Goal: Navigation & Orientation: Find specific page/section

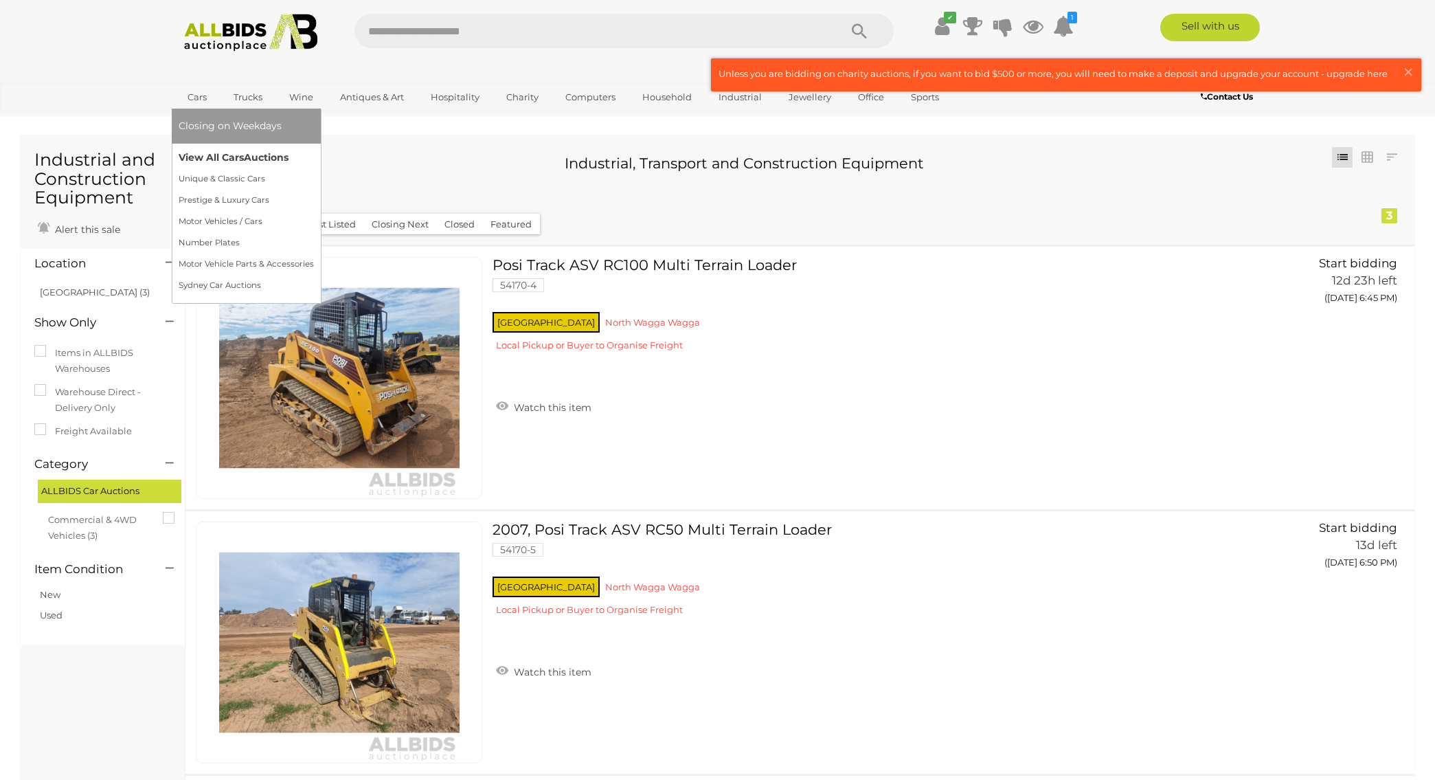
click at [235, 155] on link "View All Cars Auctions" at bounding box center [246, 157] width 135 height 21
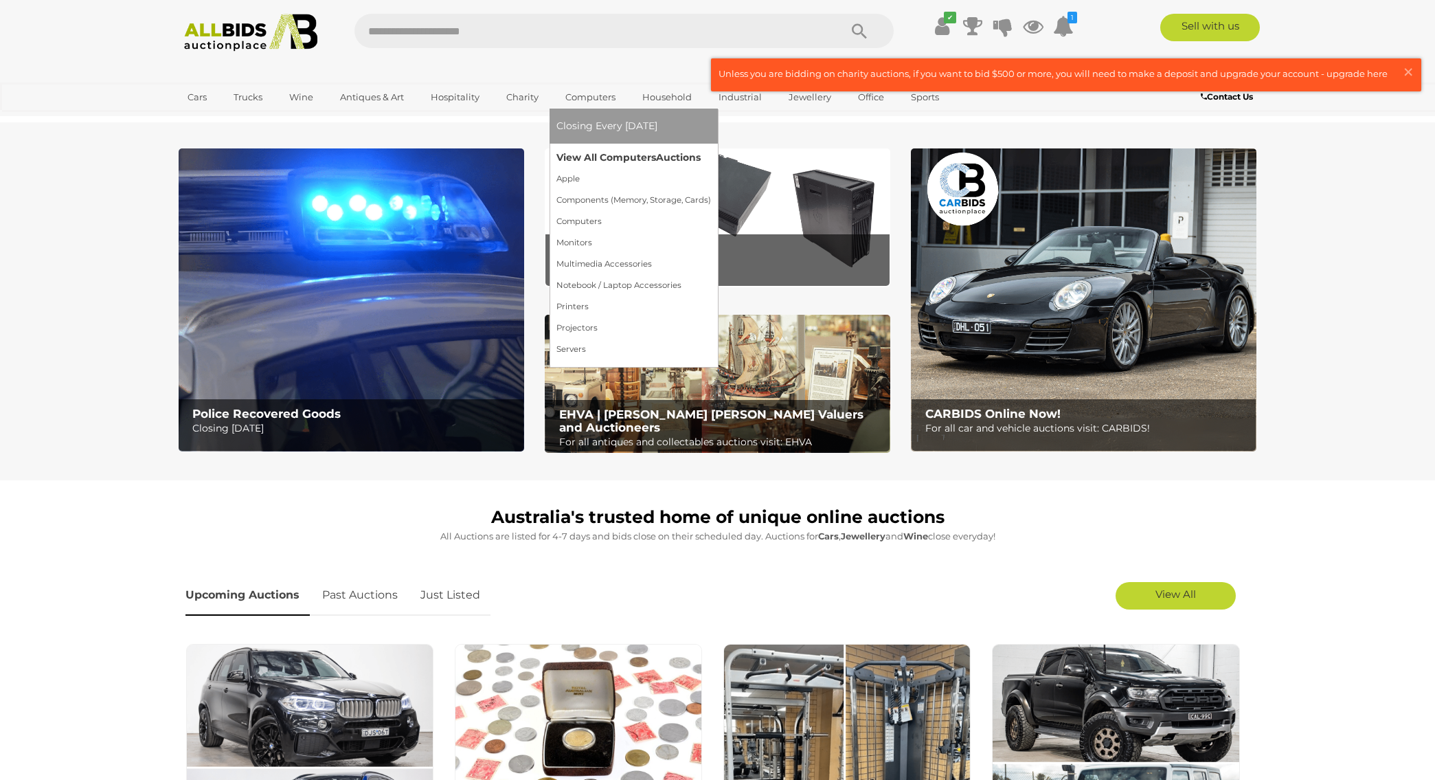
click at [607, 157] on link "View All Computers Auctions" at bounding box center [634, 157] width 155 height 21
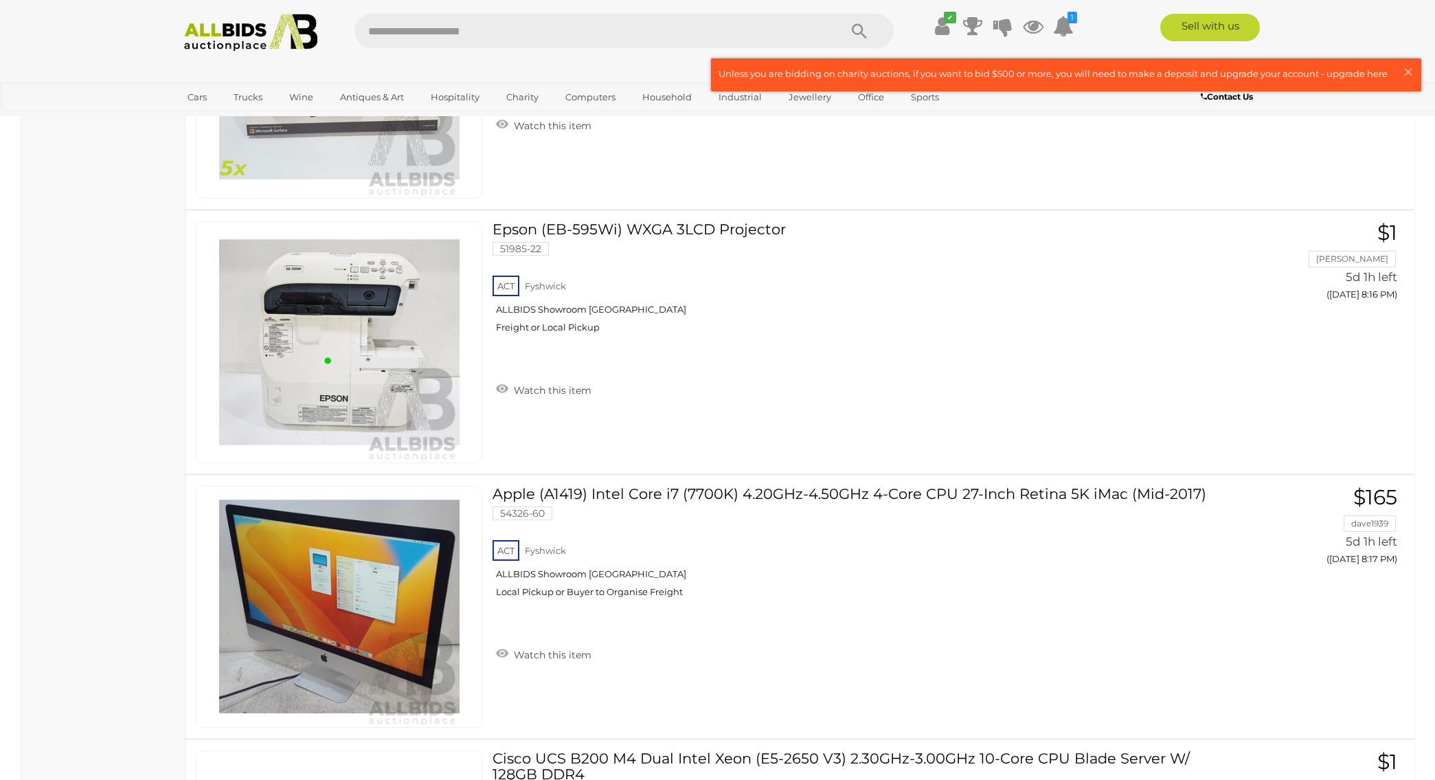
scroll to position [12368, 0]
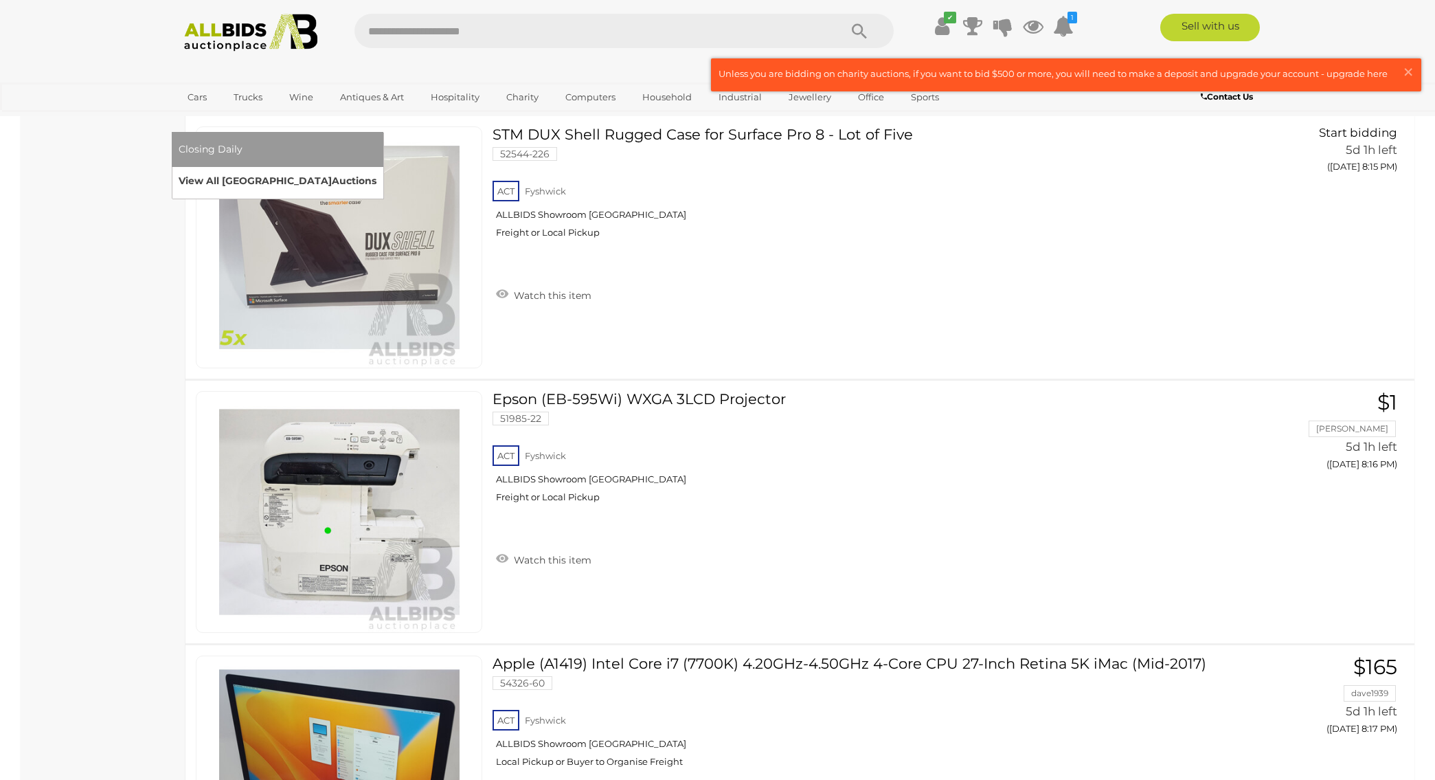
click at [377, 170] on link "View All Sydney Auctions" at bounding box center [278, 180] width 198 height 21
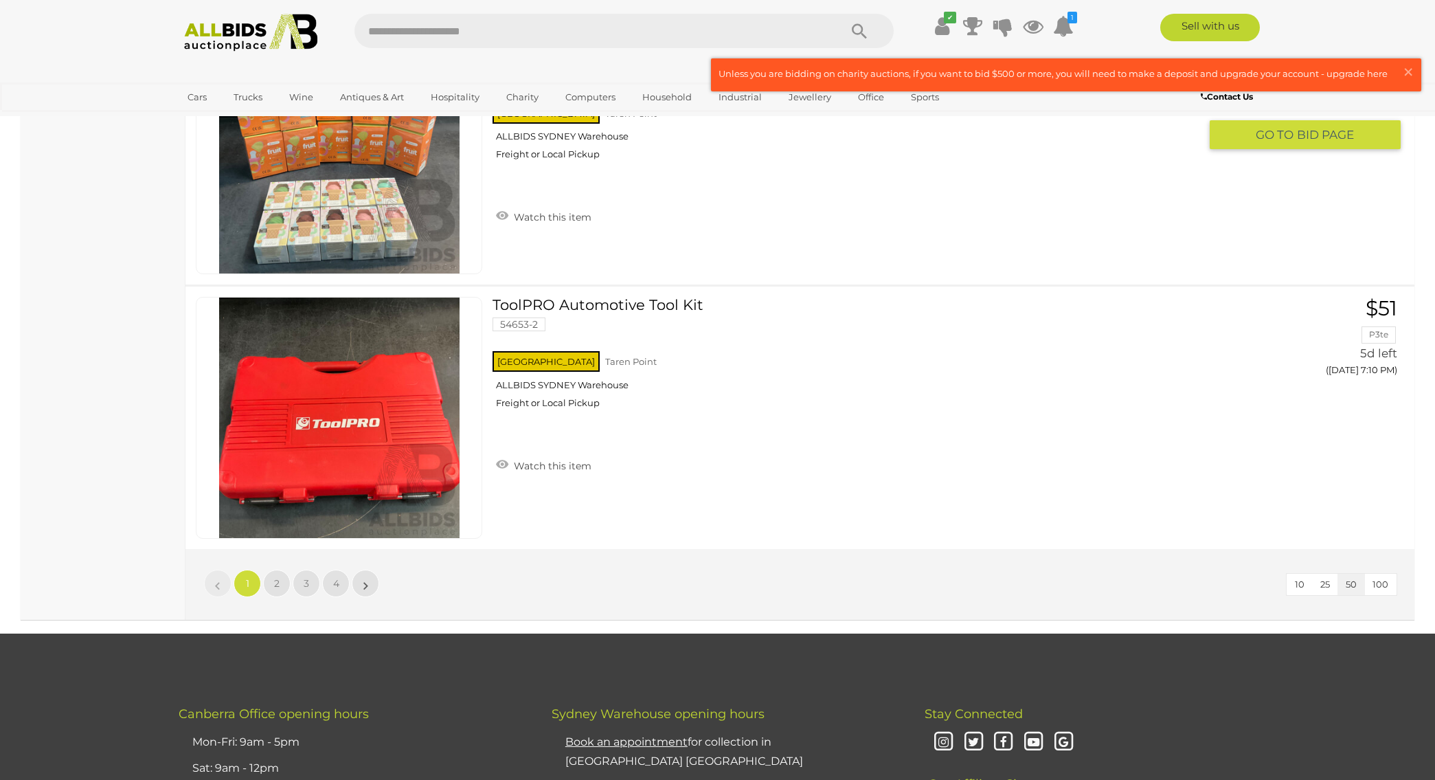
scroll to position [12863, 0]
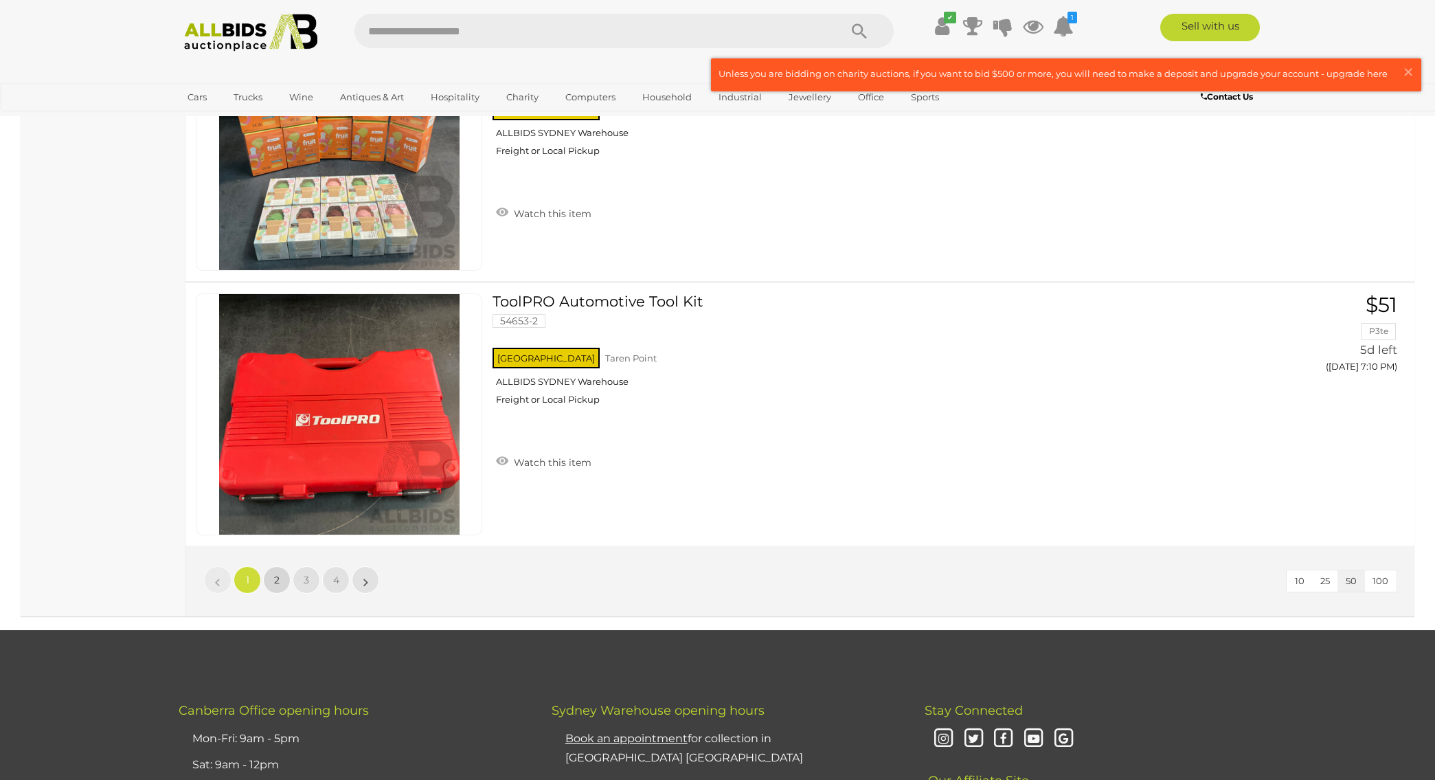
click at [278, 574] on span "2" at bounding box center [276, 580] width 5 height 12
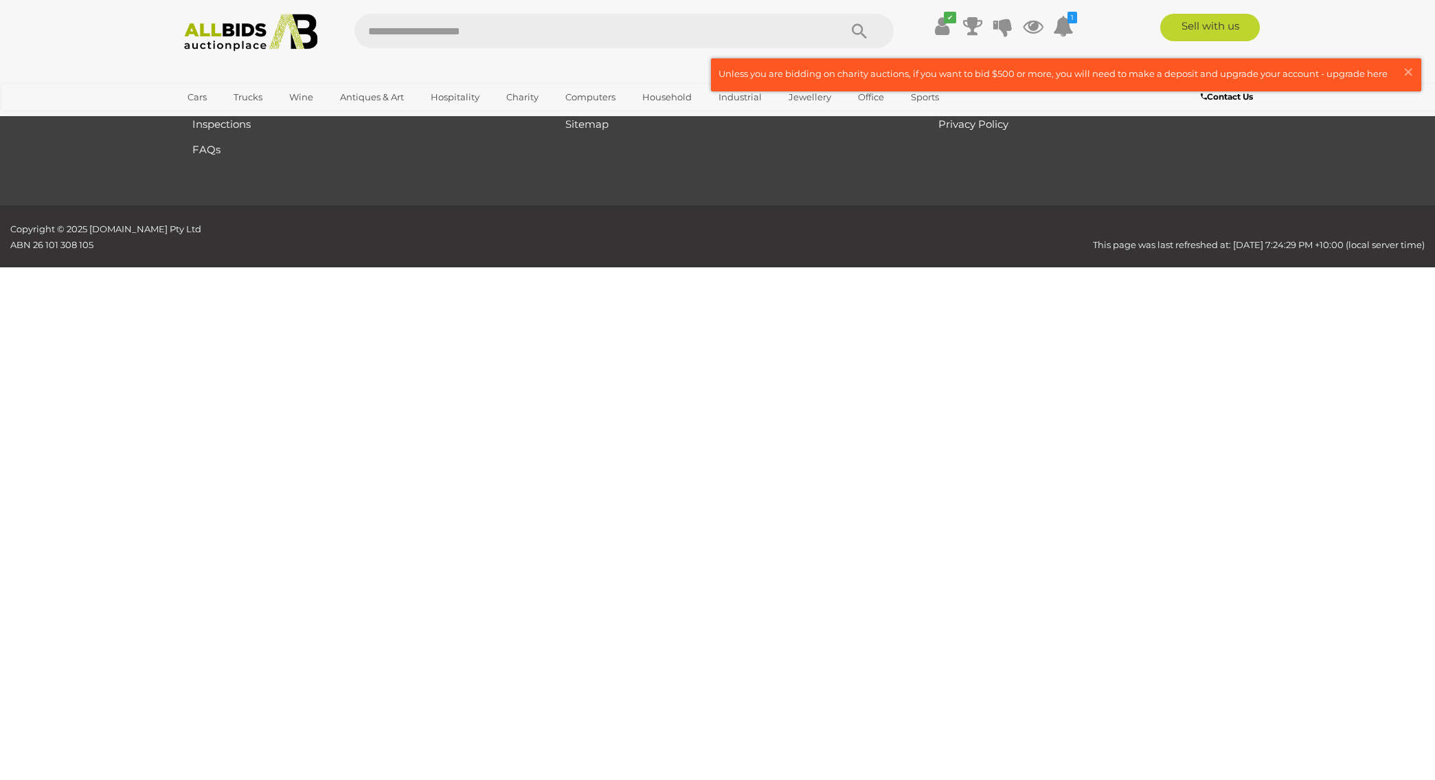
scroll to position [44, 0]
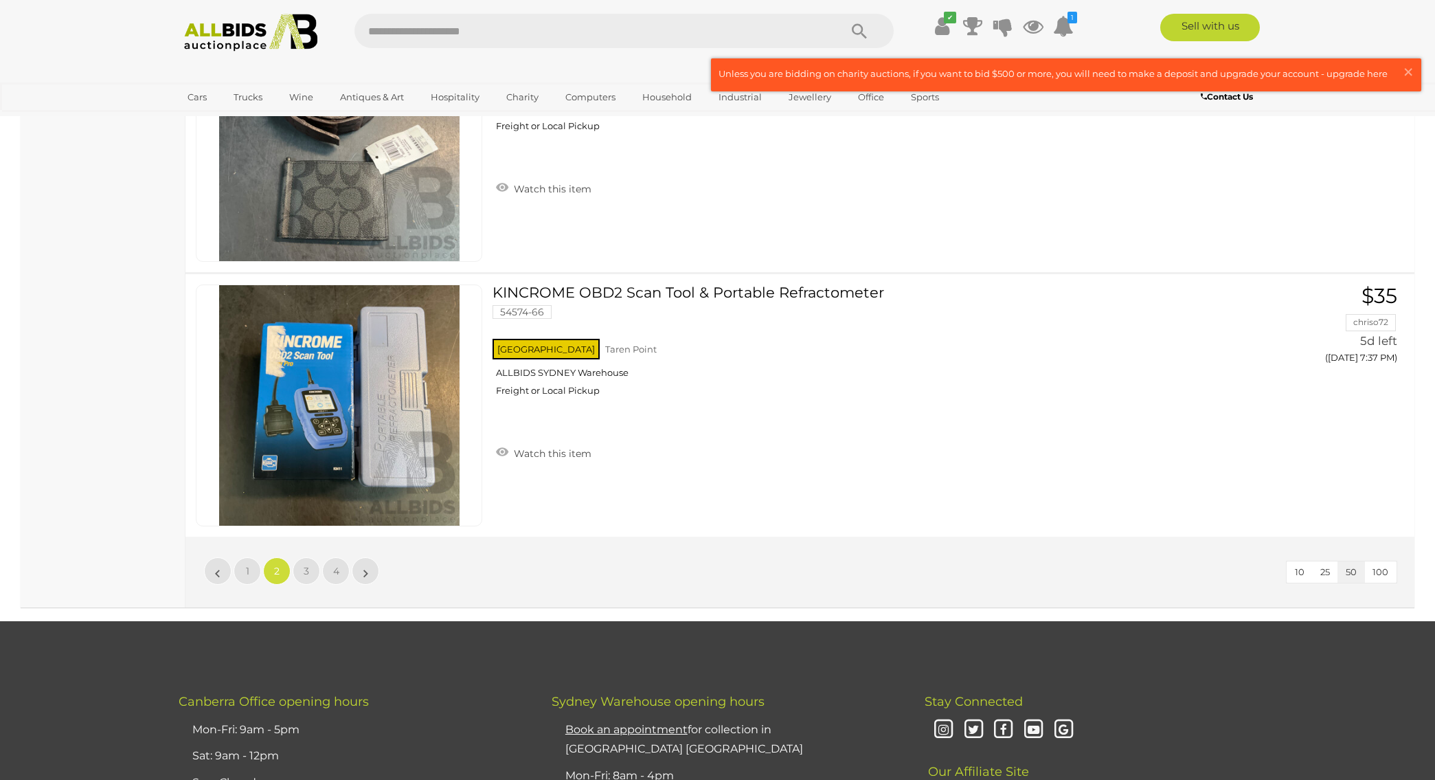
scroll to position [12825, 0]
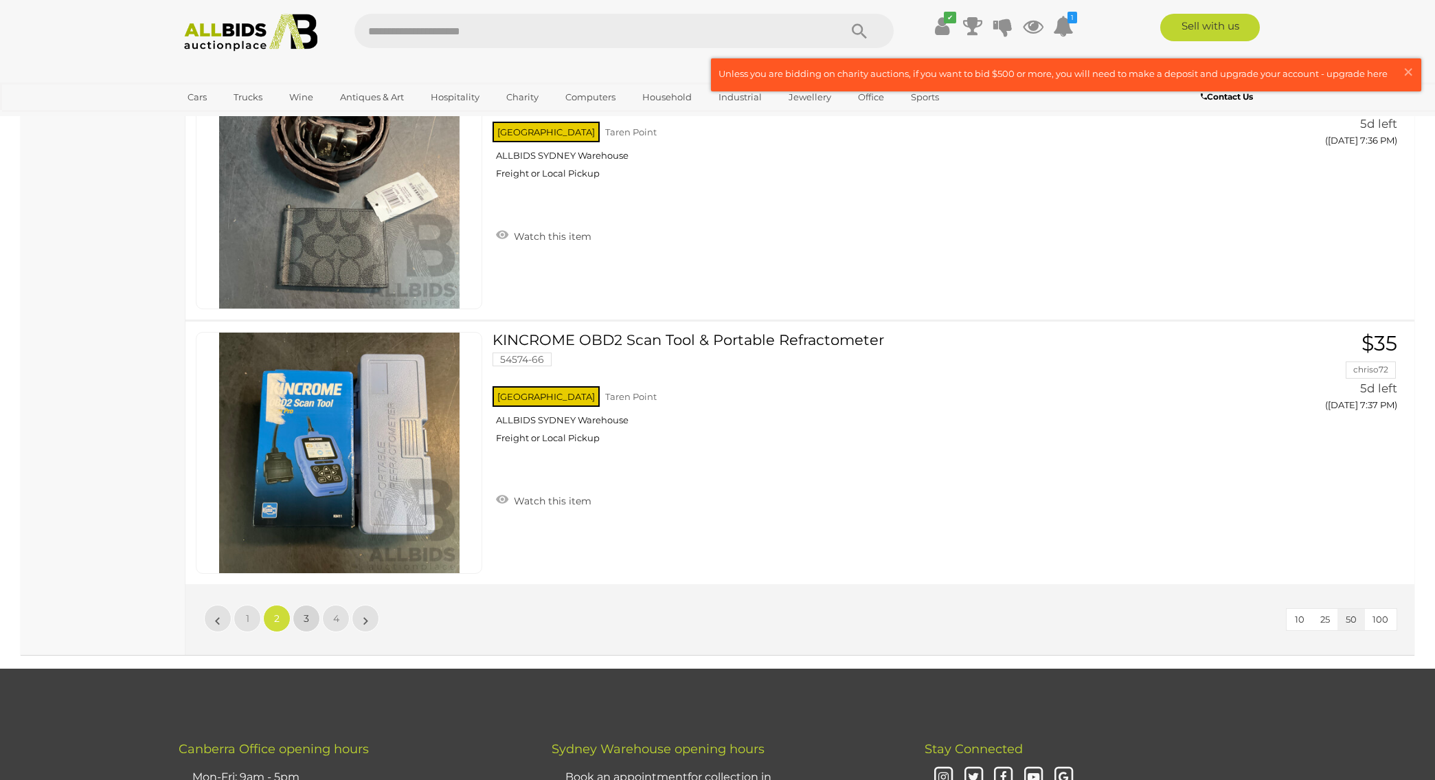
click at [301, 605] on link "3" at bounding box center [306, 618] width 27 height 27
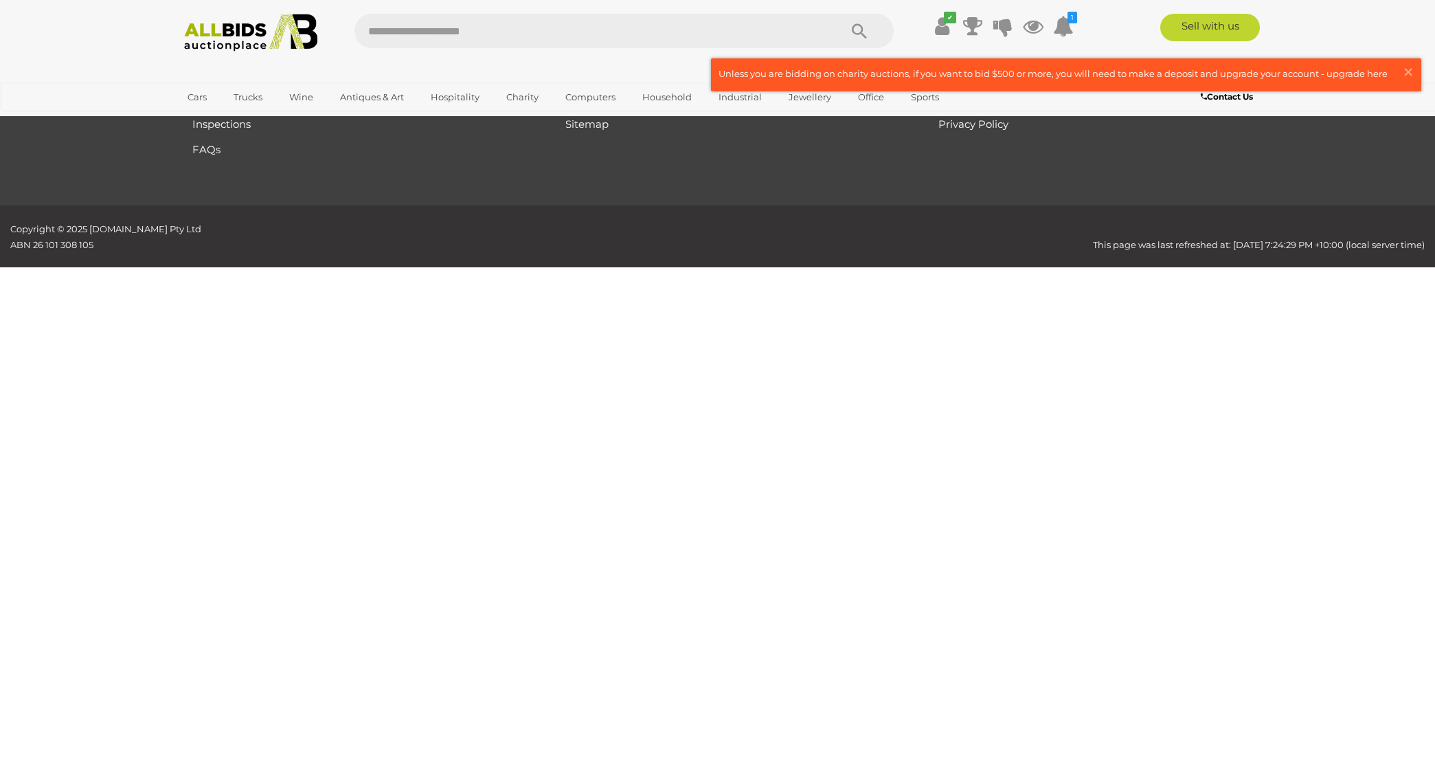
scroll to position [44, 0]
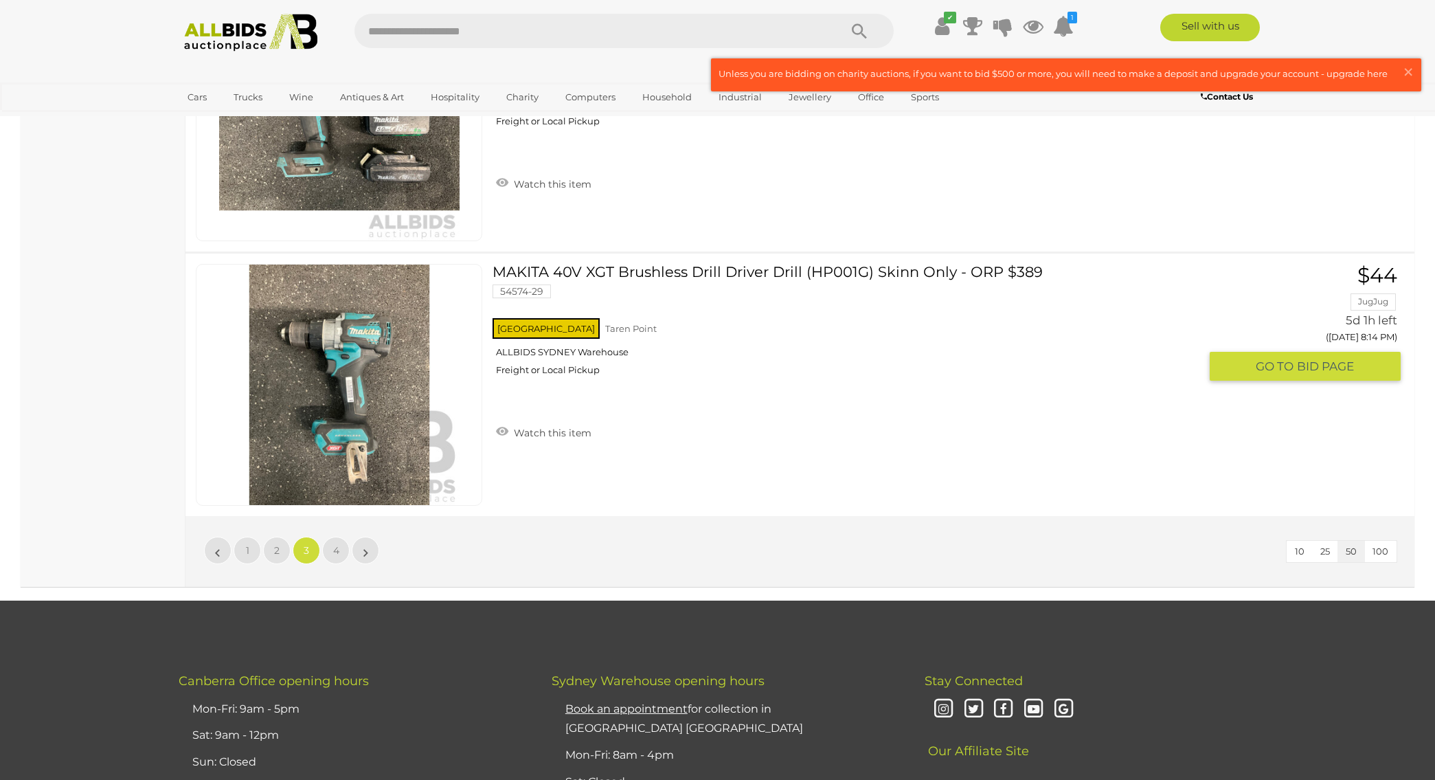
scroll to position [12907, 0]
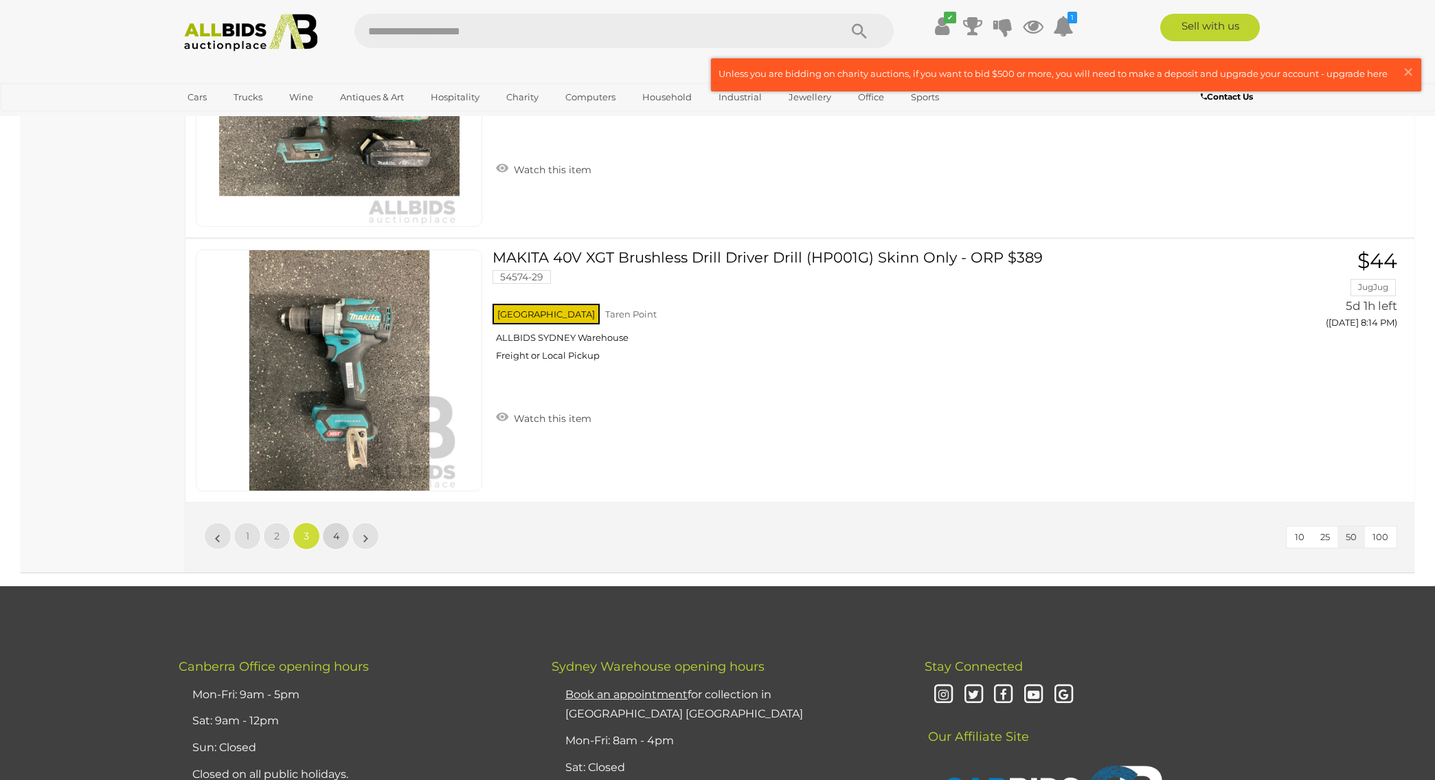
click at [334, 529] on link "4" at bounding box center [335, 535] width 27 height 27
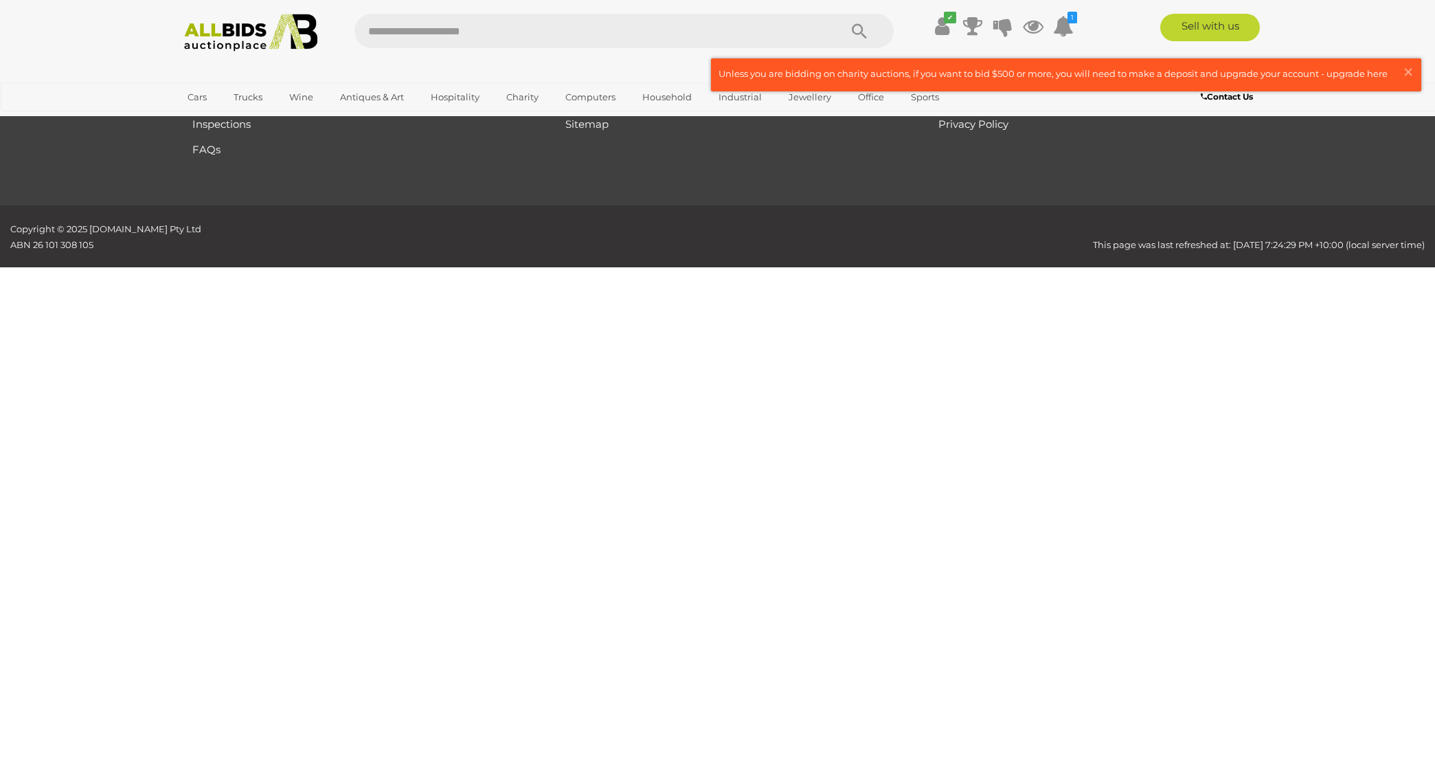
scroll to position [44, 0]
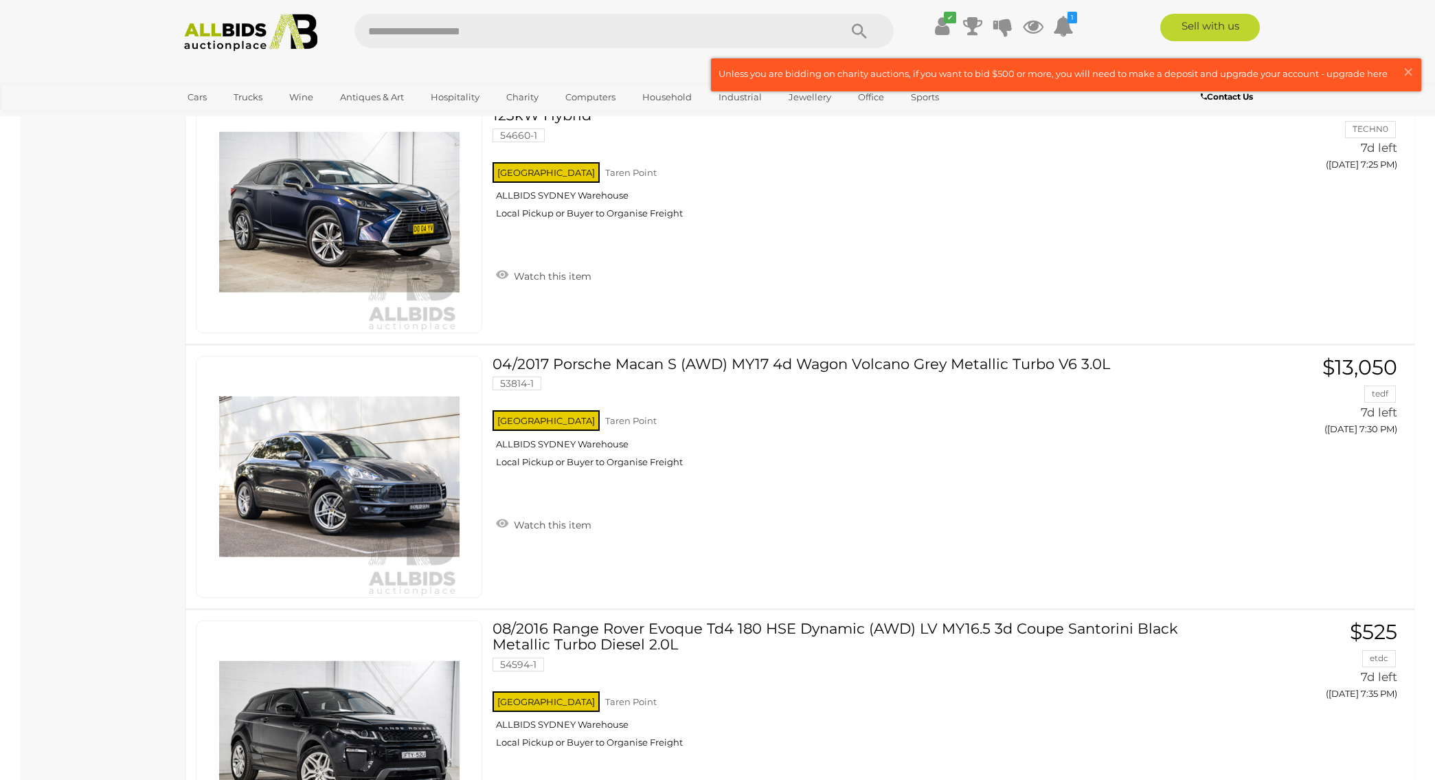
scroll to position [7465, 0]
